Goal: Obtain resource: Download file/media

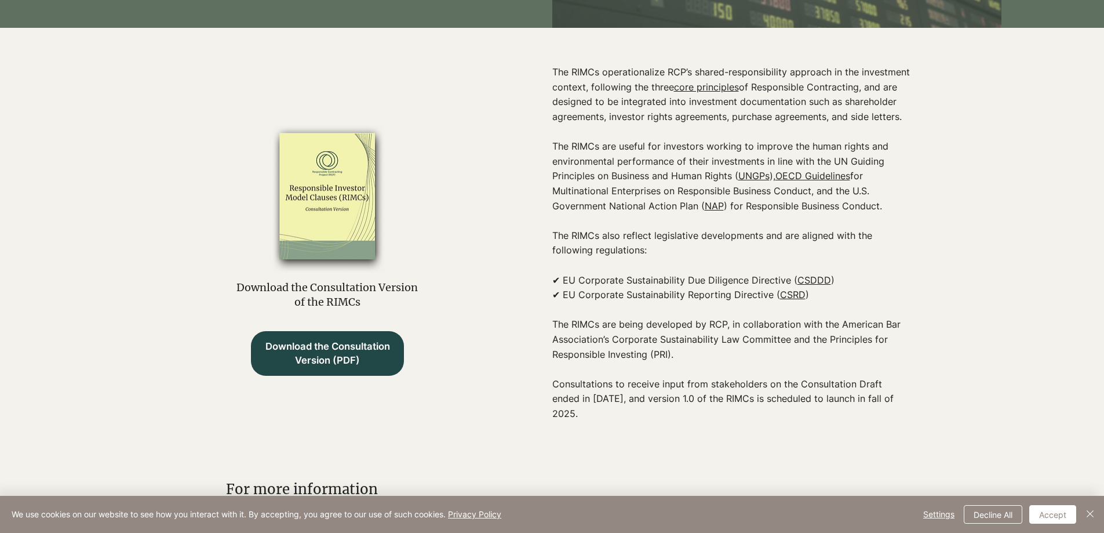
scroll to position [174, 0]
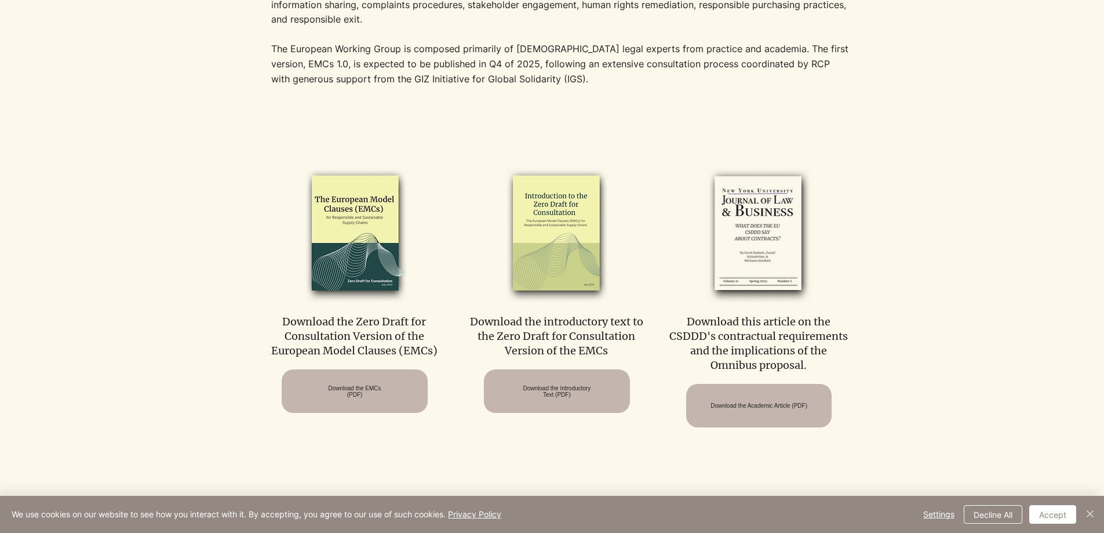
scroll to position [580, 0]
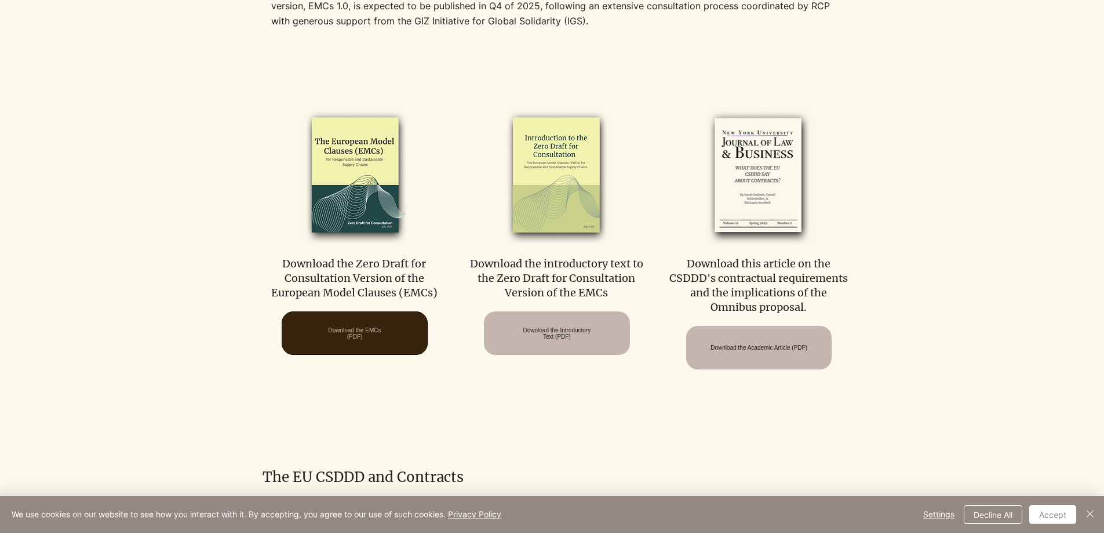
click at [379, 333] on span "Download the EMCs (PDF)" at bounding box center [354, 333] width 53 height 13
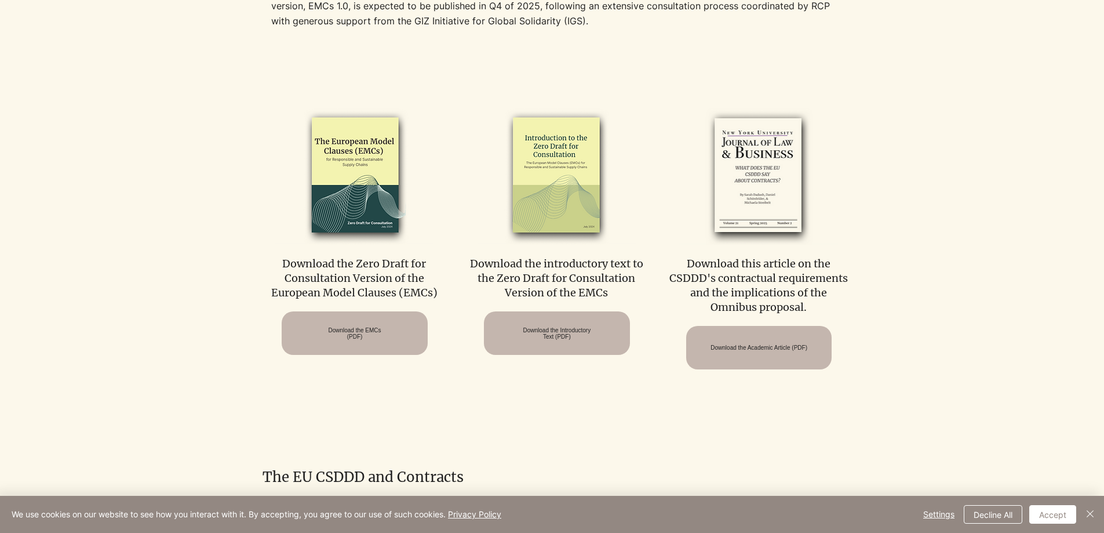
drag, startPoint x: 874, startPoint y: 115, endPoint x: 880, endPoint y: 122, distance: 8.6
click at [874, 115] on div at bounding box center [552, 245] width 1104 height 370
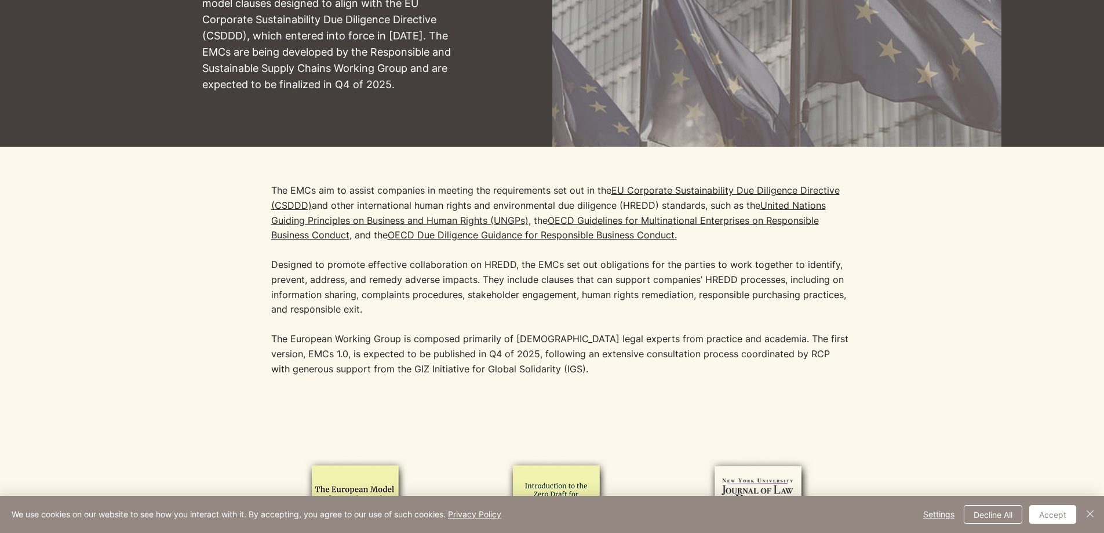
scroll to position [174, 0]
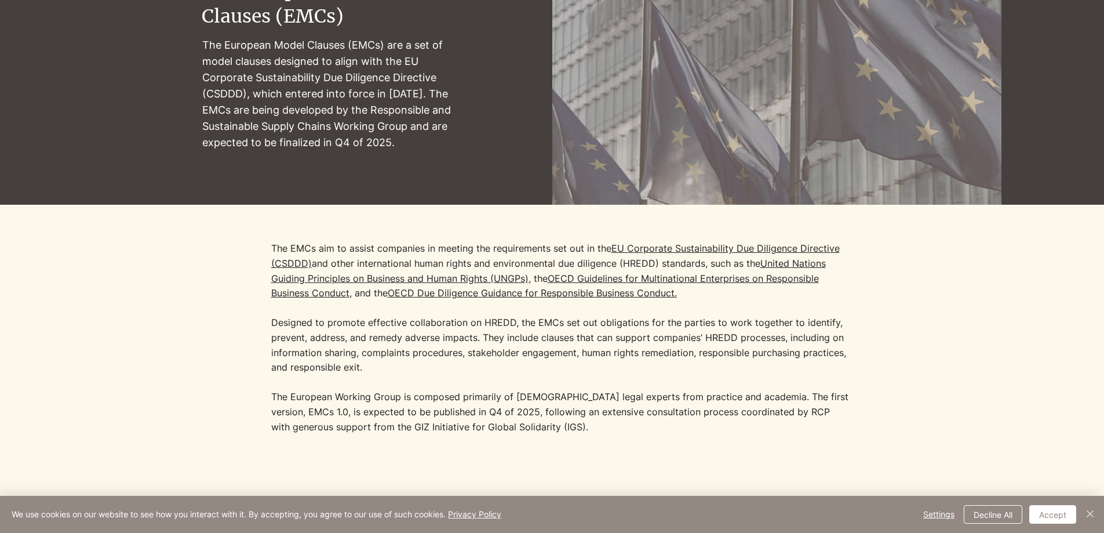
click at [379, 349] on p "The EMCs aim to assist companies in meeting the requirements set out in the EU …" at bounding box center [561, 307] width 580 height 133
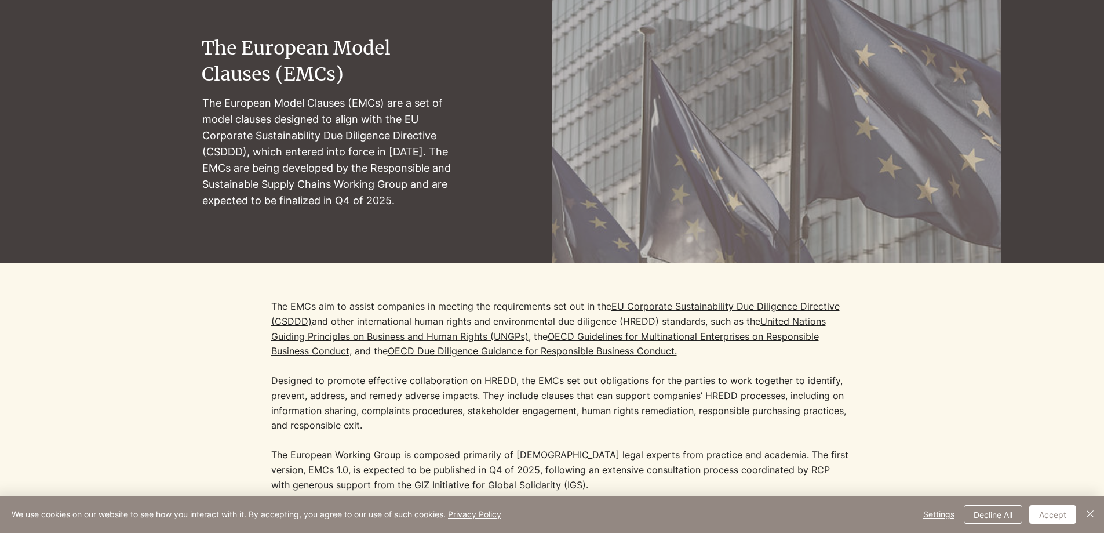
scroll to position [58, 0]
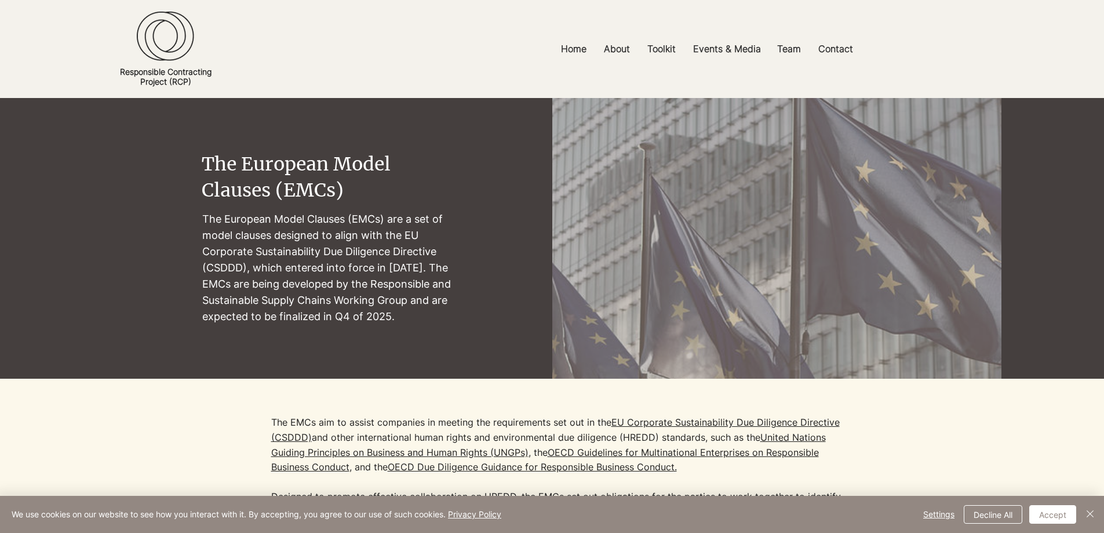
click at [383, 237] on p "The European Model Clauses (EMCs) are a set of model clauses designed to align …" at bounding box center [328, 268] width 252 height 114
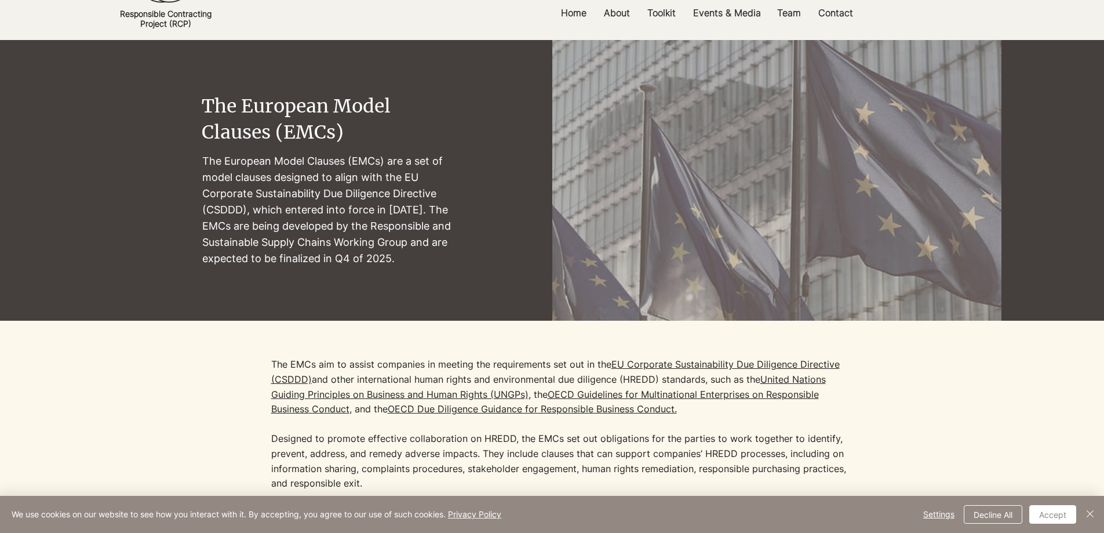
scroll to position [348, 0]
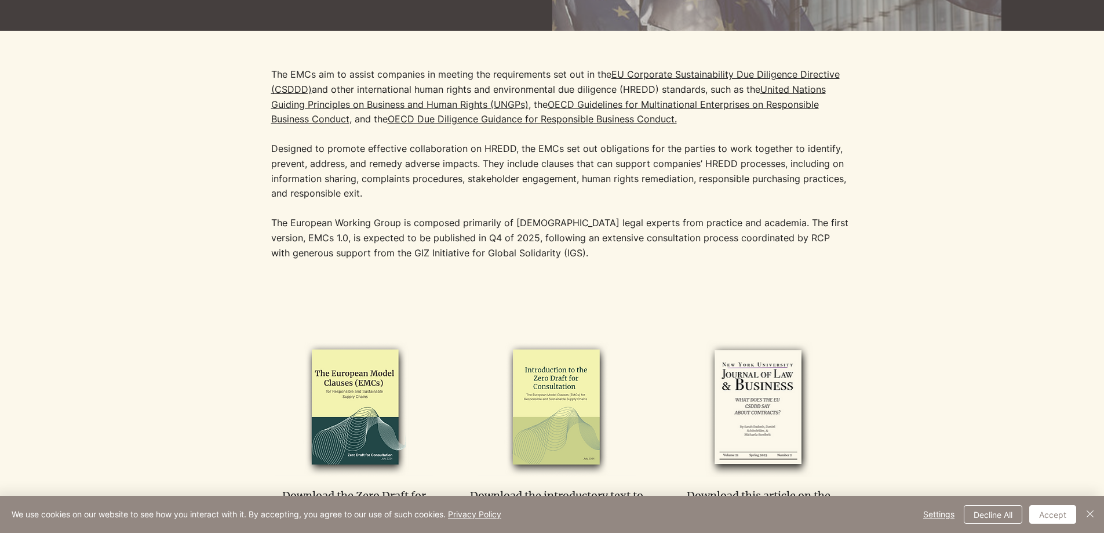
click at [356, 186] on p "The EMCs aim to assist companies in meeting the requirements set out in the EU …" at bounding box center [561, 133] width 580 height 133
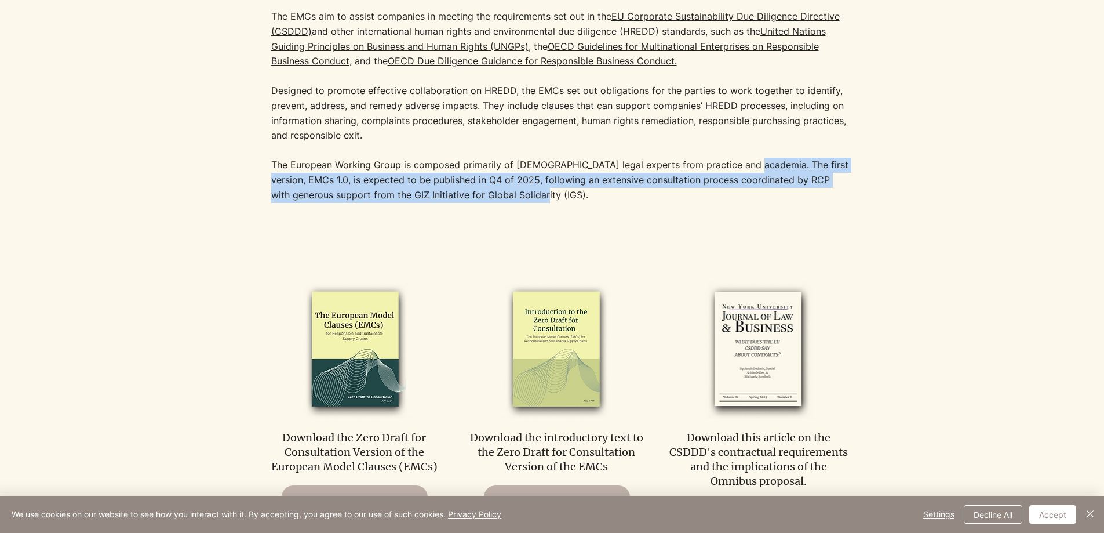
drag, startPoint x: 743, startPoint y: 166, endPoint x: 531, endPoint y: 195, distance: 213.6
click at [531, 195] on p "The European Working Group is composed primarily of European legal experts from…" at bounding box center [561, 180] width 580 height 45
copy p "The first version, EMCs 1.0, is expected to be published in Q4 of 2025, followi…"
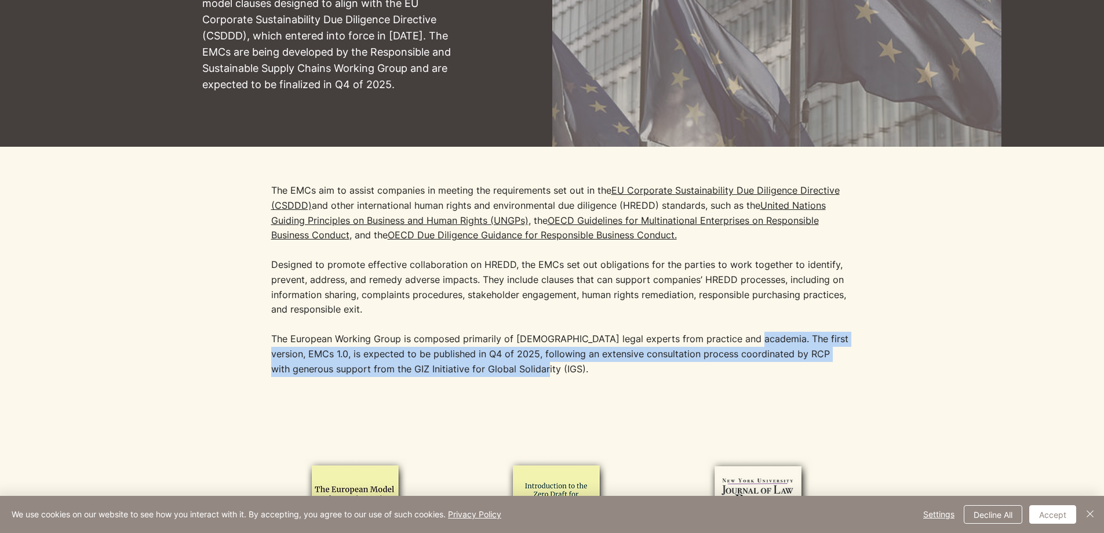
scroll to position [174, 0]
